Goal: Use online tool/utility: Utilize a website feature to perform a specific function

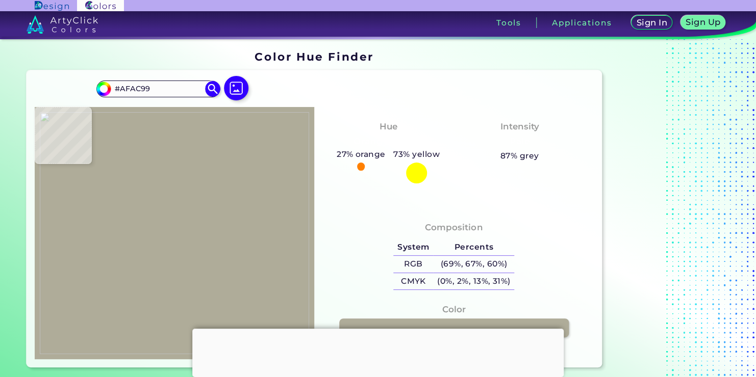
scroll to position [102, 0]
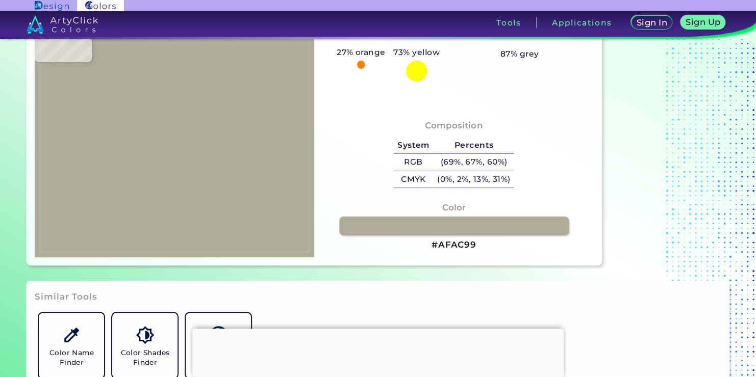
type input "#adaa97"
type input "#ADAA97"
type input "#afac99"
type input "#AFAC99"
type input "#b0ad9c"
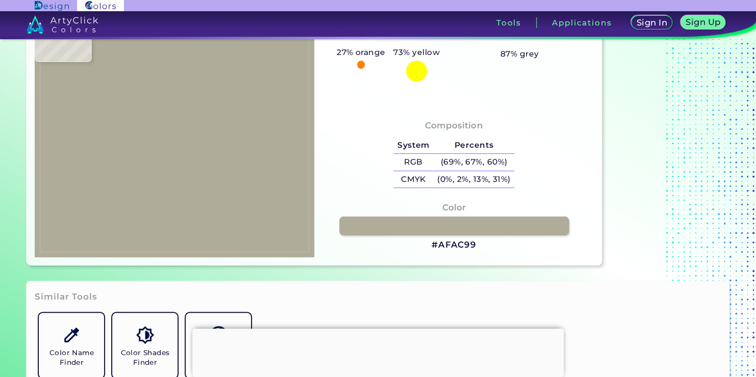
type input "#B0AD9C"
type input "#b5afa1"
type input "#B5AFA1"
type input "#b8b2a4"
type input "#B8B2A4"
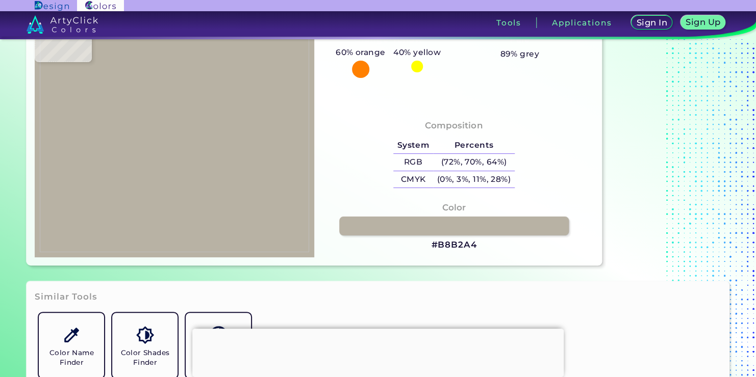
type input "#b9b3a5"
type input "#B9B3A5"
type input "#b4aea0"
type input "#B4AEA0"
type input "#b2ac9e"
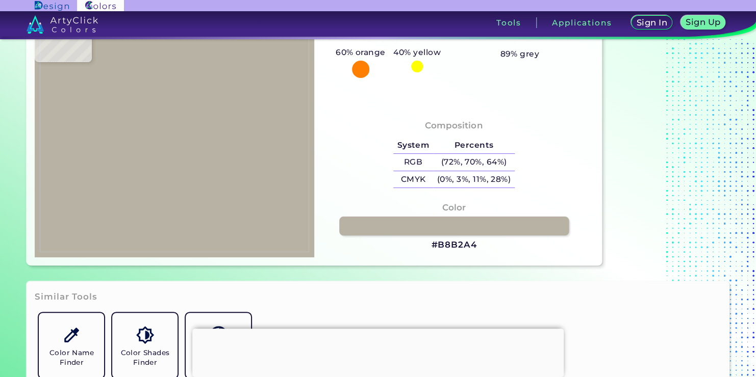
type input "#B2AC9E"
type input "#bcb6a6"
type input "#BCB6A6"
type input "#bcb7a7"
type input "#BCB7A7"
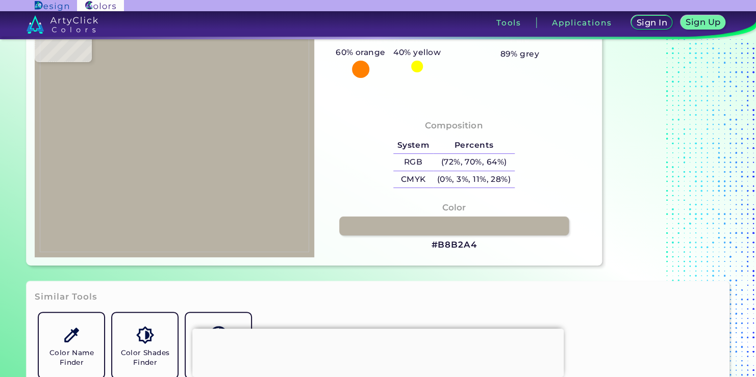
type input "#b9b3a3"
type input "#B9B3A3"
type input "#bbb5a4"
type input "#BBB5A4"
type input "#b7b1a1"
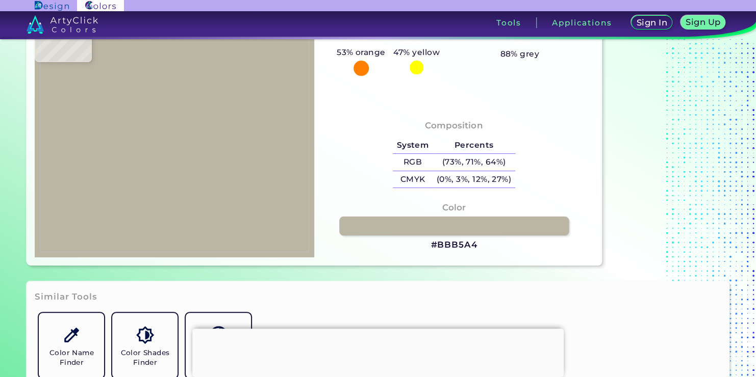
type input "#B7B1A1"
type input "#9e988a"
type input "#9E988A"
type input "#a49d95"
type input "#A49D95"
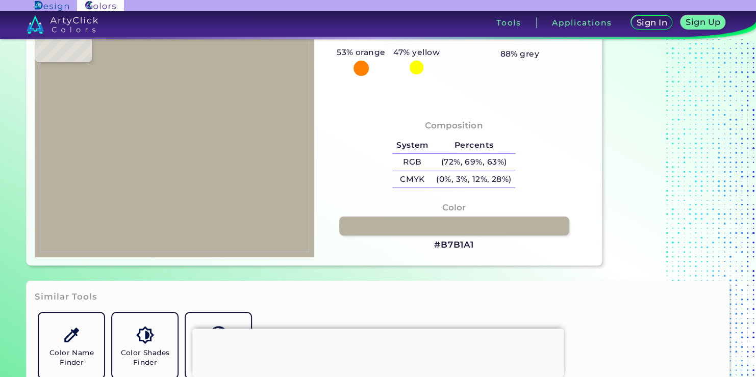
type input "#a19a92"
type input "#A19A92"
type input "#938c84"
type input "#938C84"
type input "#8d867e"
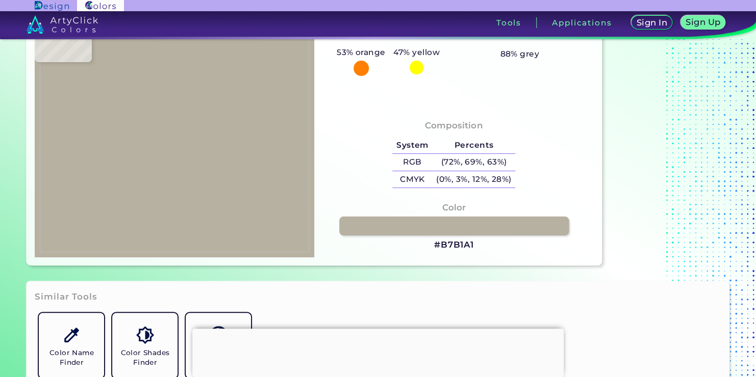
type input "#8D867E"
type input "#7c756d"
type input "#7C756D"
type input "#676058"
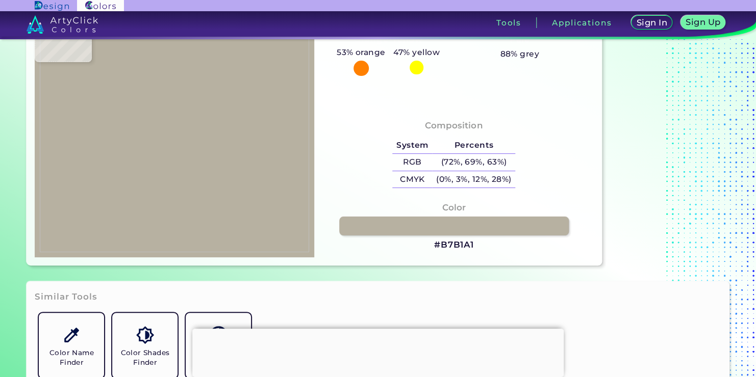
type input "#564e42"
type input "#564E42"
type input "#554e40"
type input "#554E40"
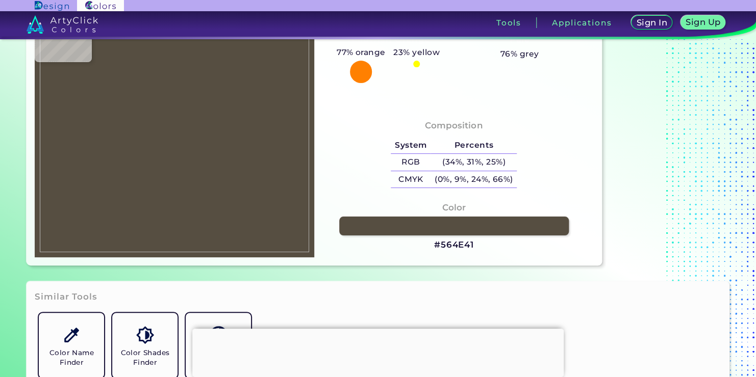
type input "#564e41"
type input "#564E41"
type input "#585044"
type input "#6f675a"
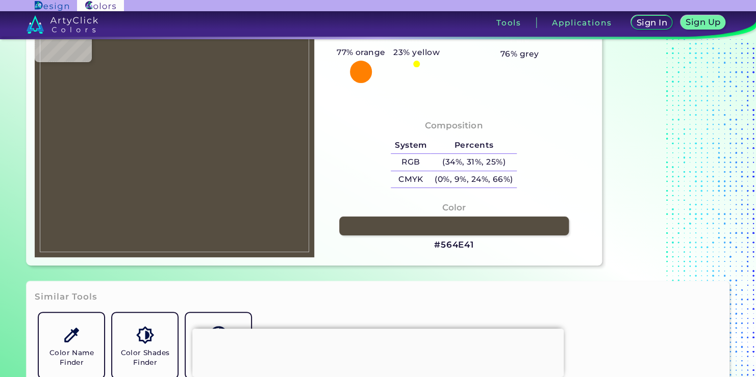
type input "#6F675A"
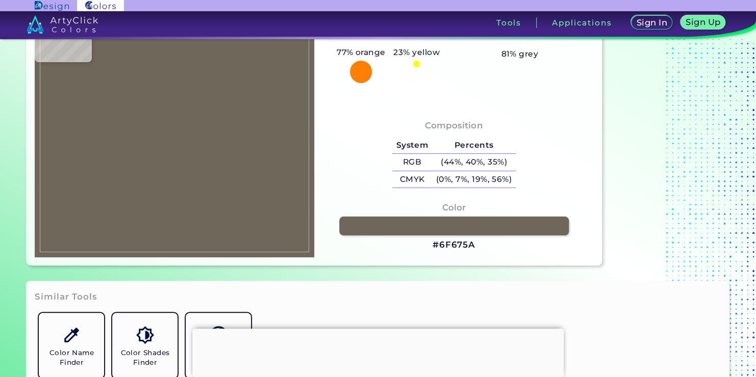
type input "#837b6d"
type input "#837B6D"
type input "#8c8475"
type input "#8C8475"
type input "#948d7e"
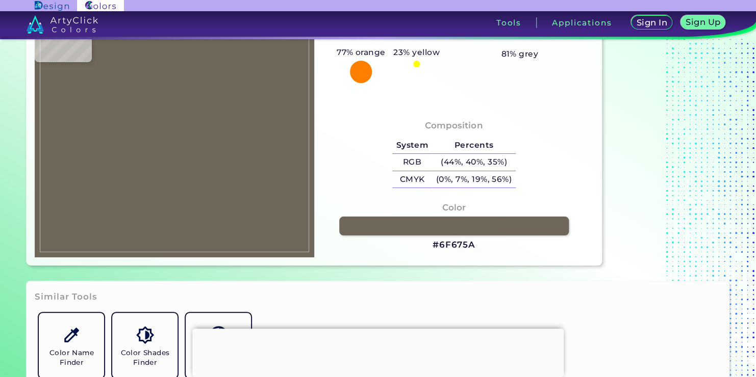
type input "#948D7E"
type input "#9c9585"
type input "#9C9585"
type input "#a59e8d"
type input "#A59E8D"
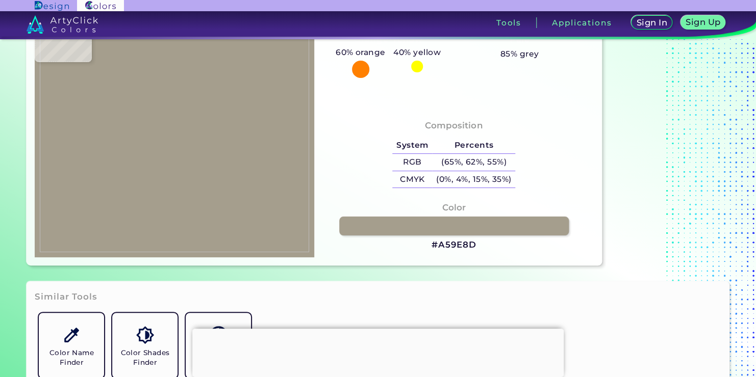
type input "#a9a291"
type input "#A9A291"
type input "#aba494"
type input "#ABA494"
type input "#ada597"
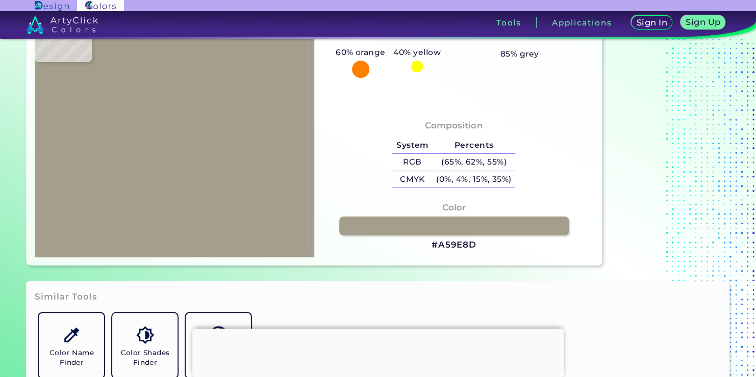
type input "#ADA597"
type input "#afa697"
type input "#AFA697"
type input "#a9a090"
type input "#A9A090"
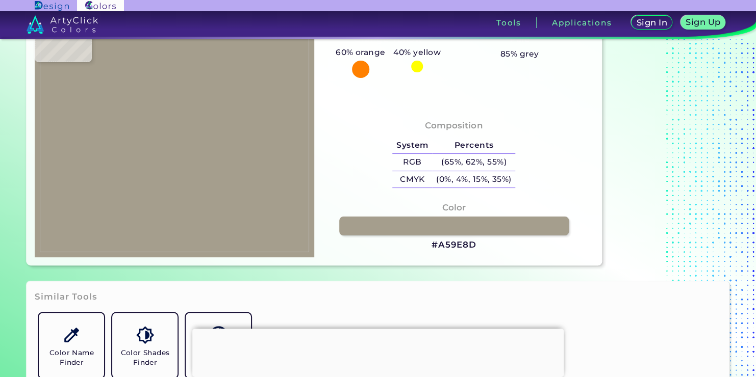
type input "#afa696"
type input "#AFA696"
type input "#b0a795"
type input "#B0A795"
type input "#aea691"
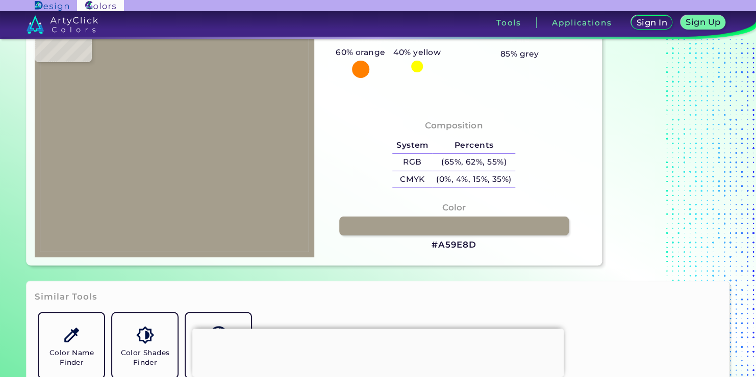
type input "#AEA691"
type input "#a79f8b"
type input "#A79F8B"
type input "#b0a892"
type input "#B0A892"
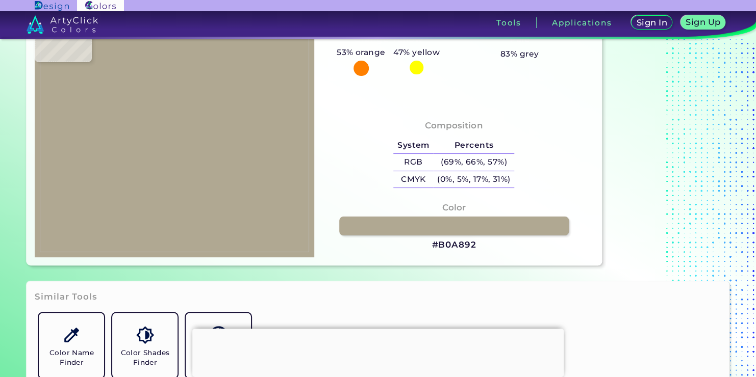
type input "#bcb39a"
type input "#BCB39A"
type input "#bfb6a0"
type input "#BFB6A0"
type input "#a29f99"
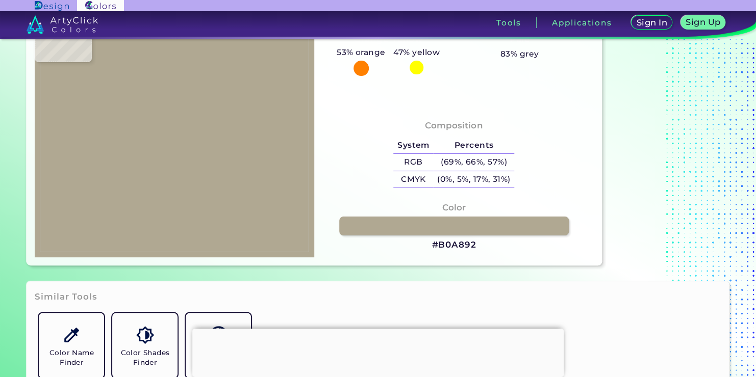
type input "#A29F99"
type input "#a3a09c"
type input "#A3A09C"
type input "#a09e9a"
type input "#A09E9A"
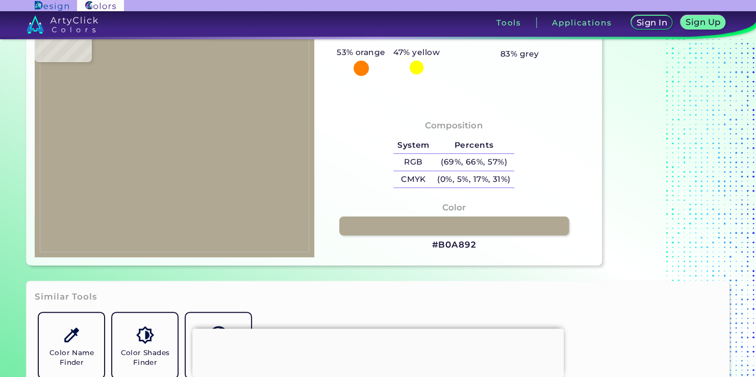
type input "#9f9c99"
type input "#9F9C99"
type input "#a29f9a"
type input "#A29F9A"
type input "#a3a099"
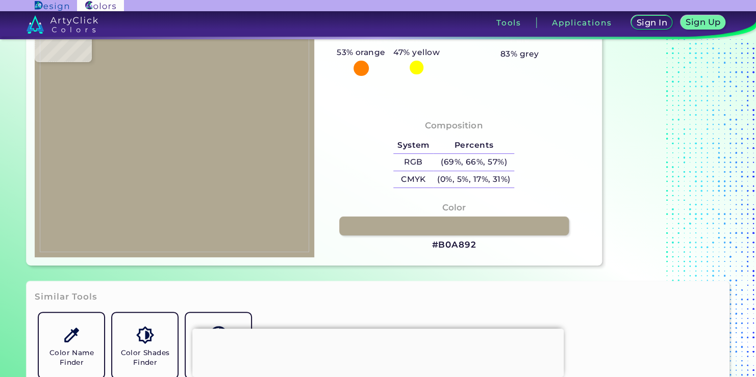
type input "#A3A099"
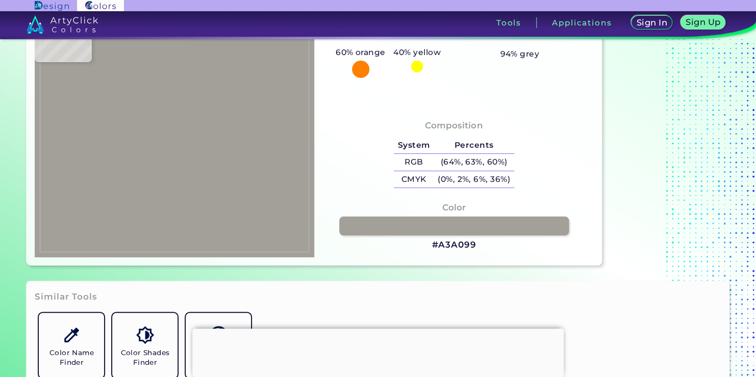
type input "#a29f98"
type input "#A29F98"
type input "#97948b"
type input "#97948B"
type input "#88847c"
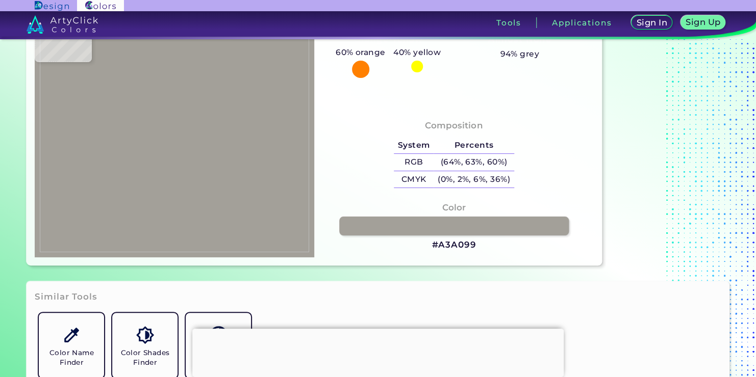
type input "#88847C"
type input "#6a6760"
type input "#6A6760"
type input "#6b6863"
type input "#6B6863"
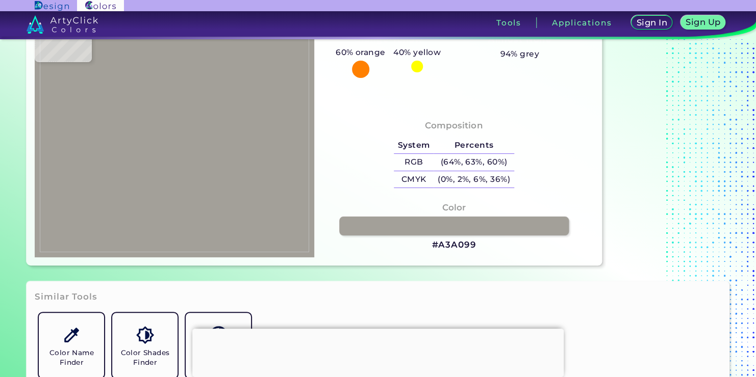
type input "#55514d"
type input "#55514D"
type input "#4d4c47"
type input "#4D4C47"
type input "#565552"
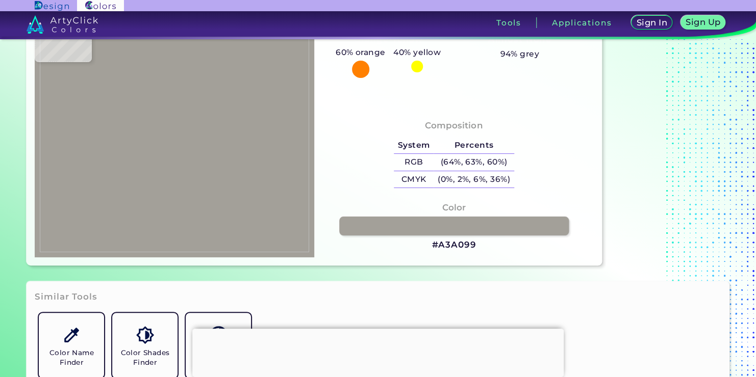
type input "#565552"
type input "#5a5954"
type input "#5A5954"
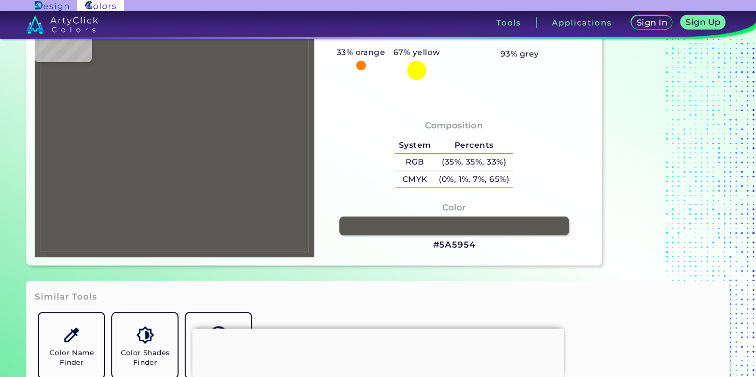
type input "#76726e"
type input "#76726E"
type input "#cac9c4"
type input "#CAC9C4"
type input "#a3a29e"
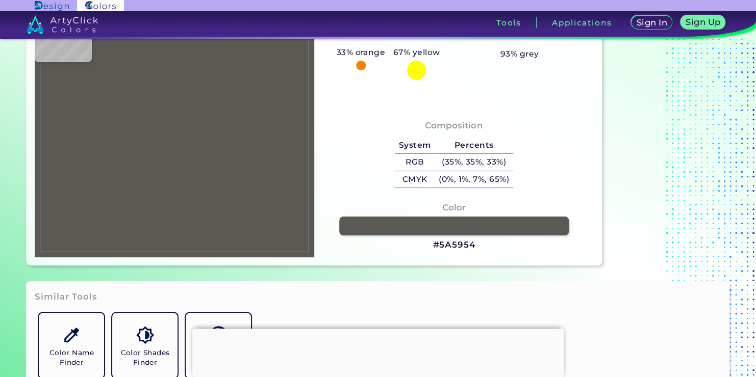
type input "#A3A29E"
type input "#dbd9cd"
type input "#DBD9CD"
type input "#b5b3a4"
type input "#B5B3A4"
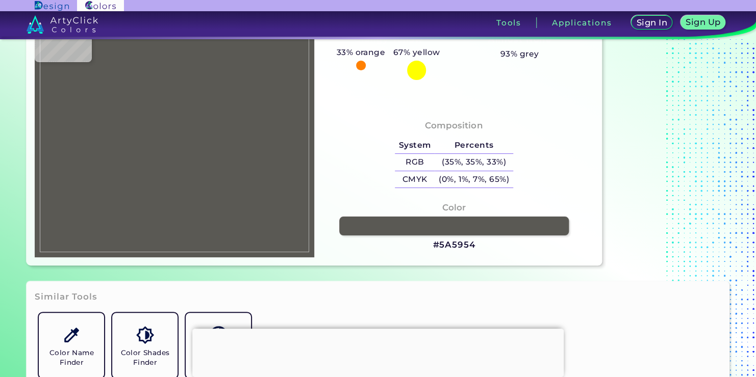
type input "#bdbaab"
type input "#BDBAAB"
type input "#bfbcae"
type input "#BFBCAE"
type input "#c2c0b1"
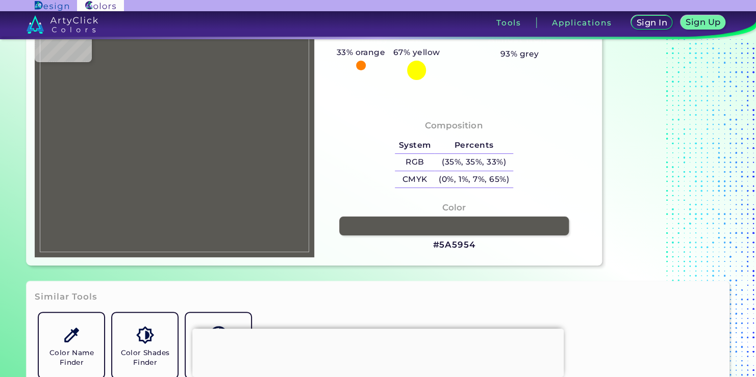
type input "#C2C0B1"
type input "#b8b6a7"
type input "#B8B6A7"
type input "#afad9e"
type input "#AFAD9E"
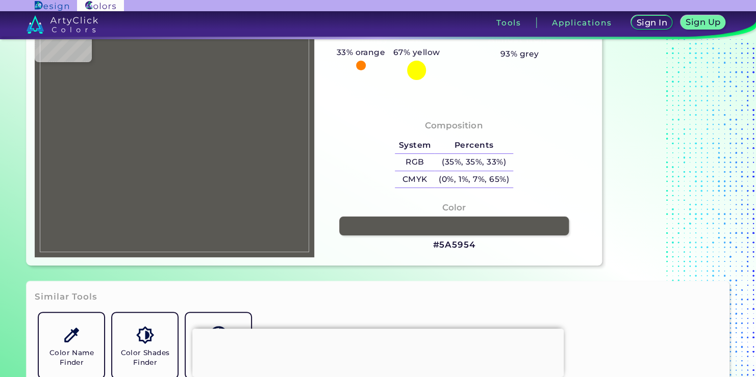
type input "#afada0"
type input "#AFADA0"
type input "#adab9e"
type input "#ADAB9E"
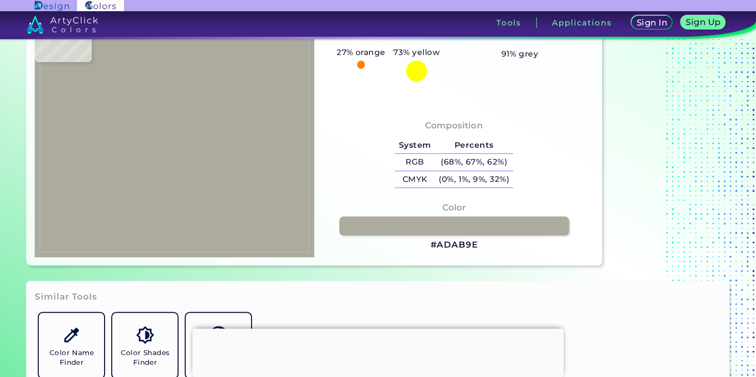
type input "#acaa9d"
type input "#ACAA9D"
type input "#aba99d"
type input "#ABA99D"
type input "#a7a79b"
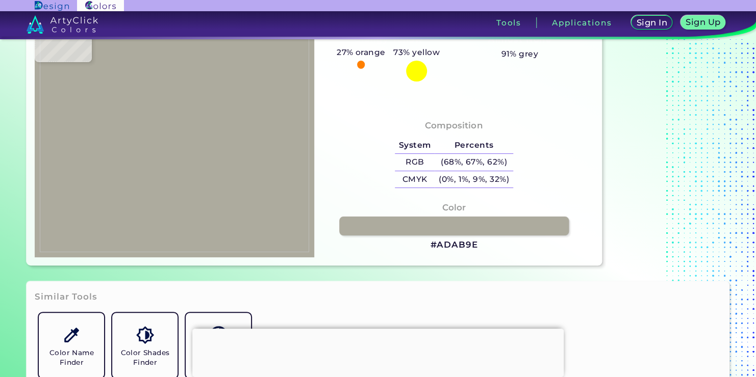
type input "#A7A79B"
type input "#a6a69a"
type input "#A6A69A"
type input "#a8a69a"
type input "#A8A69A"
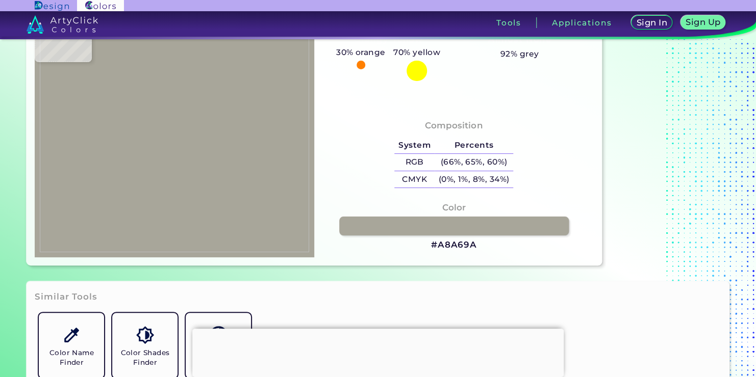
type input "#a7a599"
type input "#A7A599"
type input "#a8a69a"
type input "#A8A69A"
type input "#a9a59a"
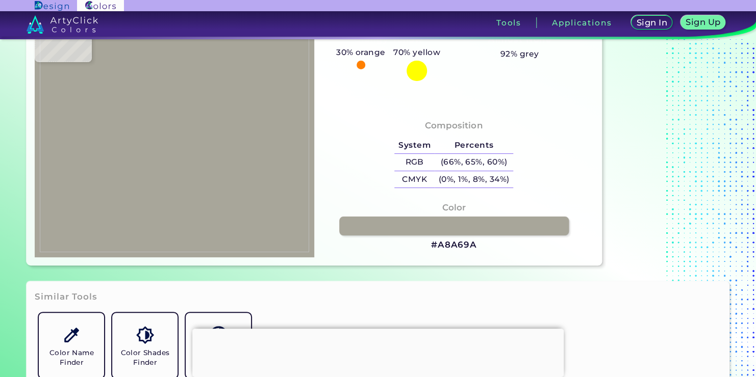
type input "#A9A59A"
type input "#a9a79b"
type input "#A9A79B"
type input "#aaa89c"
type input "#AAA89C"
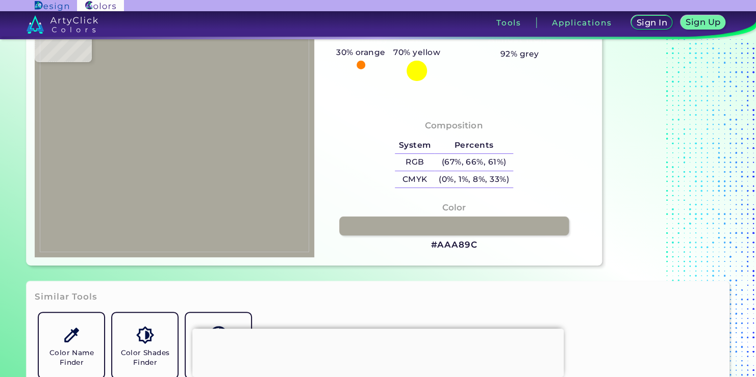
type input "#aba79b"
type input "#ABA79B"
type input "#aba99c"
type input "#ABA99C"
type input "#acaa9d"
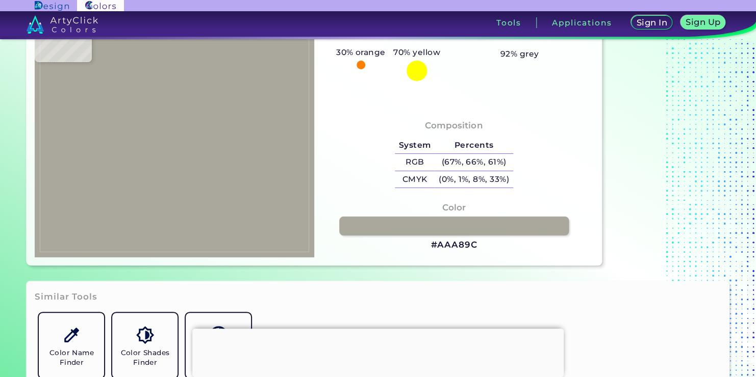
type input "#ACAA9D"
type input "#adab9e"
type input "#ADAB9E"
type input "#aeab9c"
type input "#AEAB9C"
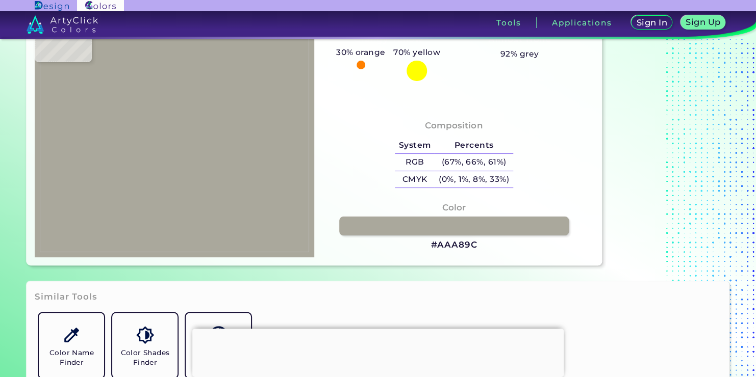
type input "#afac9d"
type input "#AFAC9D"
type input "#afac9b"
type input "#AFAC9B"
type input "#b0ad9c"
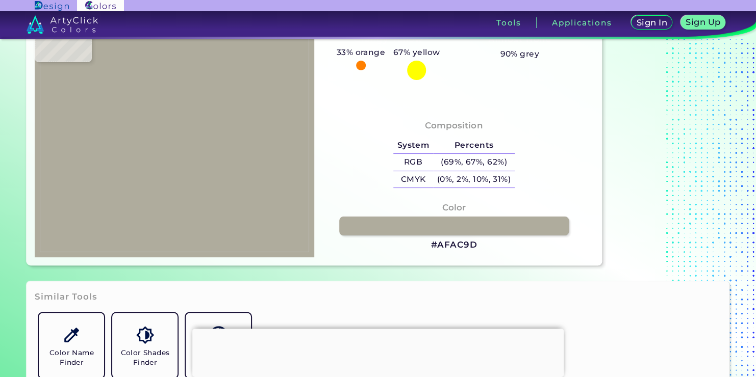
type input "#B0AD9C"
type input "#b1ae9d"
type input "#B1AE9D"
type input "#b0ad9c"
type input "#B0AD9C"
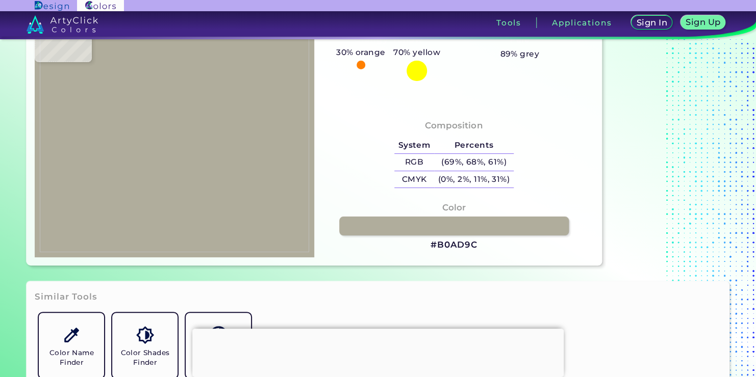
type input "#b0ad9d"
type input "#B0AD9D"
type input "#b1ae9f"
type input "#B1AE9F"
type input "#b1ada0"
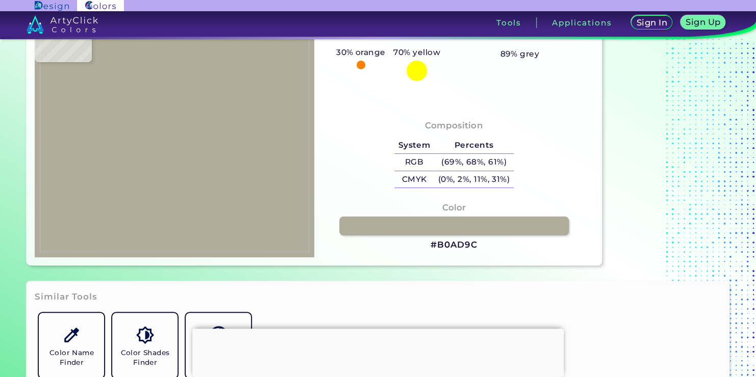
type input "#B1ADA0"
type input "#b2aea1"
type input "#B2AEA1"
type input "#b1afa0"
type input "#B1AFA0"
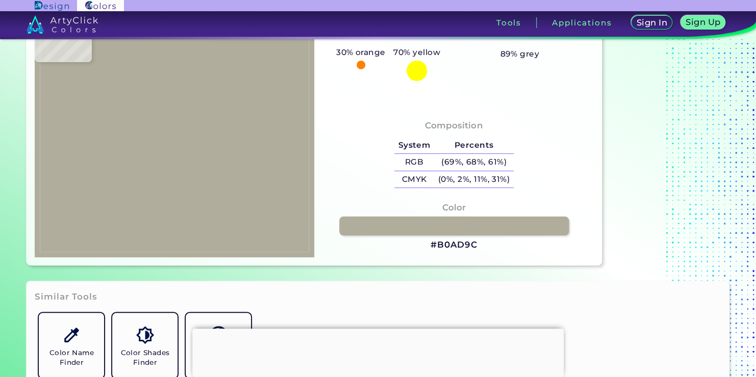
type input "#b0ae9f"
type input "#B0AE9F"
type input "#b1ae9f"
type input "#B1AE9F"
type input "#afac9d"
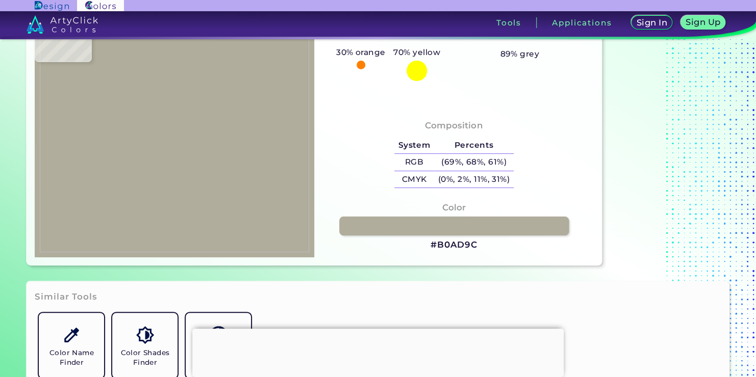
type input "#AFAC9D"
type input "#b0ac9b"
type input "#B0AC9B"
type input "#b0ad9c"
type input "#B0AD9C"
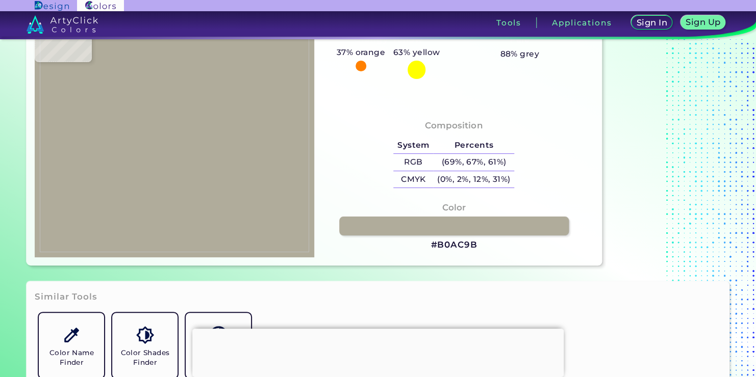
type input "#b0ad9a"
type input "#B0AD9A"
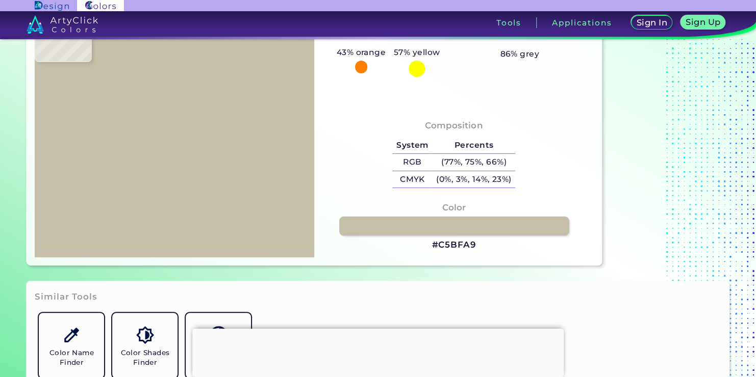
click at [158, 157] on img at bounding box center [174, 131] width 269 height 242
click at [461, 246] on h3 "#C5BFA9" at bounding box center [453, 245] width 44 height 12
